Goal: Check status: Check status

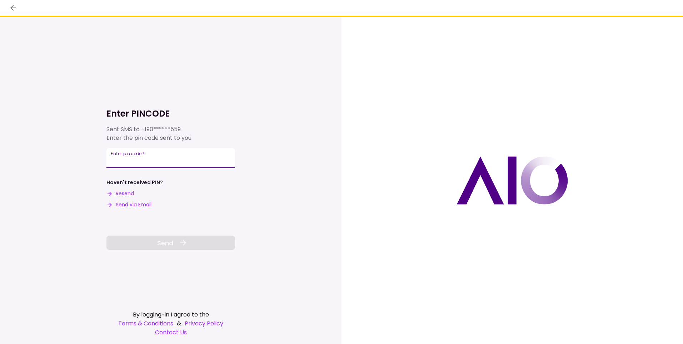
click at [179, 160] on input "Enter pin code   *" at bounding box center [171, 158] width 129 height 20
type input "******"
click at [195, 247] on button "Send" at bounding box center [171, 243] width 129 height 14
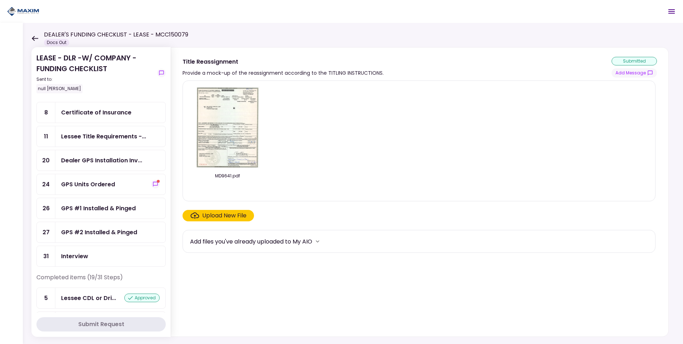
scroll to position [143, 0]
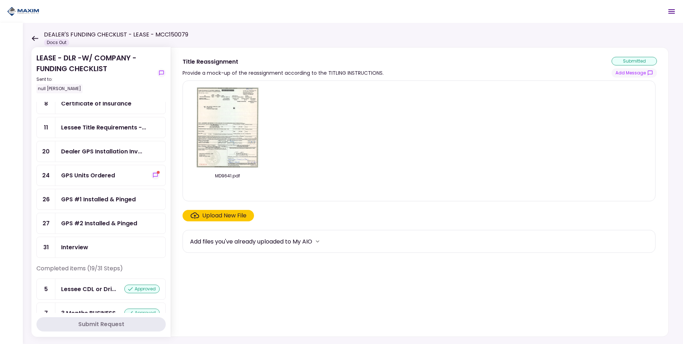
click at [153, 170] on div "GPS Units Ordered" at bounding box center [110, 175] width 110 height 20
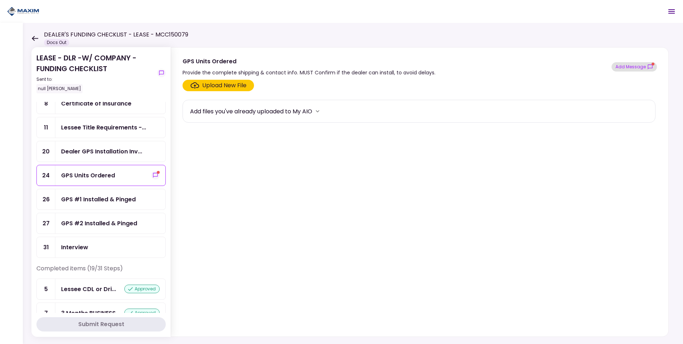
click at [636, 64] on button "Add Message" at bounding box center [634, 66] width 45 height 9
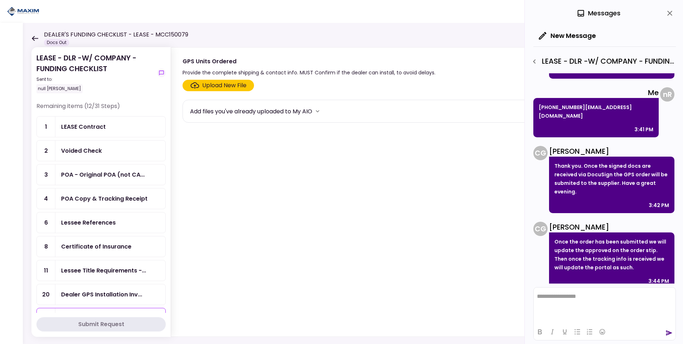
click at [470, 214] on section "Upload New File Add files you've already uploaded to My AIO" at bounding box center [420, 207] width 475 height 254
click at [170, 90] on section "LEASE - DLR -W/ COMPANY - FUNDING CHECKLIST Sent to: null [PERSON_NAME] Remaini…" at bounding box center [100, 192] width 139 height 290
click at [350, 129] on div "LEASE - DLR -W/ COMPANY - FUNDING CHECKLIST Sent to: null [PERSON_NAME] Remaini…" at bounding box center [353, 183] width 661 height 321
click at [438, 152] on section "Upload New File Add files you've already uploaded to My AIO" at bounding box center [420, 207] width 475 height 254
click at [438, 153] on section "Upload New File Add files you've already uploaded to My AIO" at bounding box center [420, 207] width 475 height 254
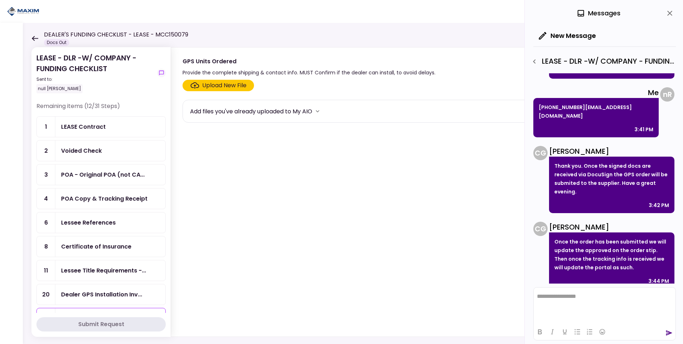
click at [438, 154] on section "Upload New File Add files you've already uploaded to My AIO" at bounding box center [420, 207] width 475 height 254
